Goal: Information Seeking & Learning: Find specific fact

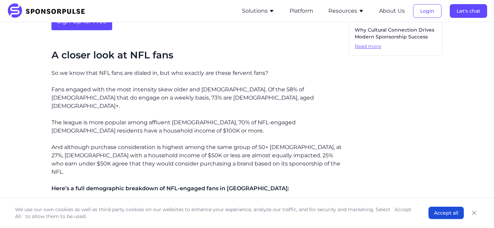
scroll to position [489, 0]
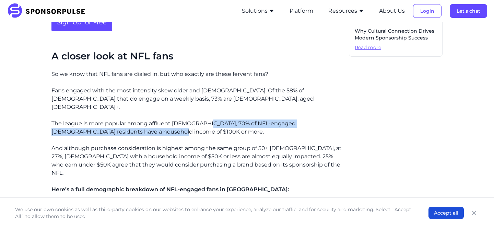
drag, startPoint x: 205, startPoint y: 102, endPoint x: 150, endPoint y: 114, distance: 56.7
click at [150, 119] on p "The league is more popular among affluent [DEMOGRAPHIC_DATA], 70% of NFL-engage…" at bounding box center [197, 127] width 292 height 16
copy p "70% of NFL-engaged [DEMOGRAPHIC_DATA] residents have a household income of $100…"
click at [249, 186] on span "Here’s a full demographic breakdown of NFL-engaged fans in [GEOGRAPHIC_DATA]:" at bounding box center [170, 189] width 238 height 7
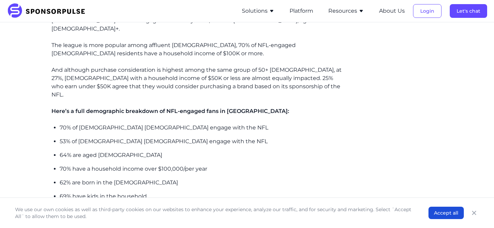
scroll to position [569, 0]
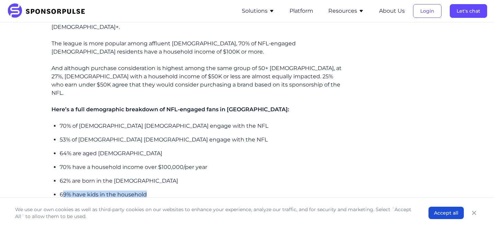
drag, startPoint x: 61, startPoint y: 164, endPoint x: 110, endPoint y: 171, distance: 49.2
drag, startPoint x: 110, startPoint y: 171, endPoint x: 131, endPoint y: 171, distance: 20.9
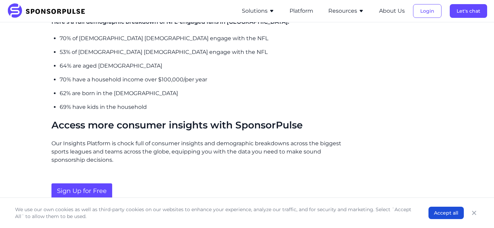
scroll to position [664, 0]
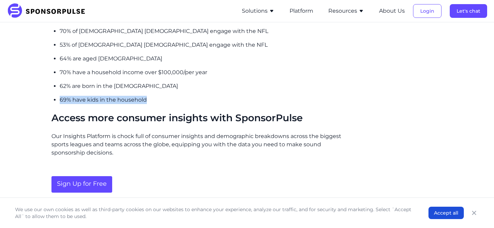
drag, startPoint x: 58, startPoint y: 73, endPoint x: 146, endPoint y: 74, distance: 87.9
copy p "69% have kids in the household"
